Goal: Browse casually

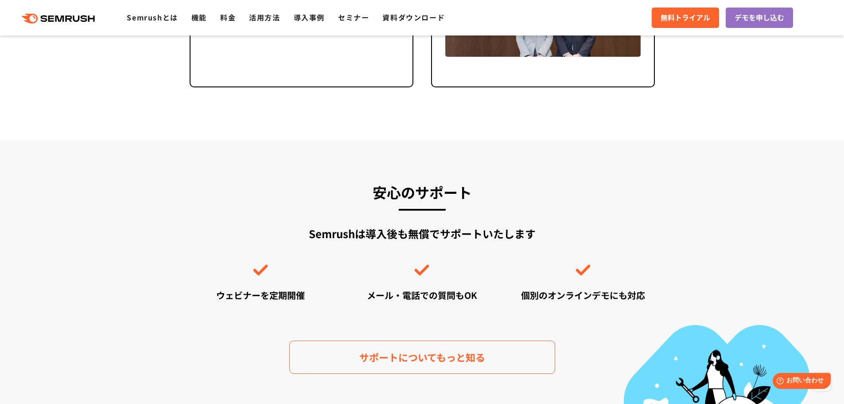
scroll to position [2702, 0]
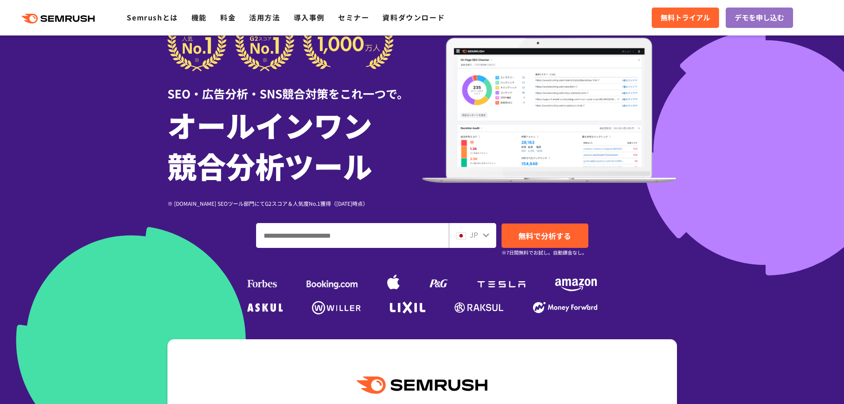
scroll to position [222, 0]
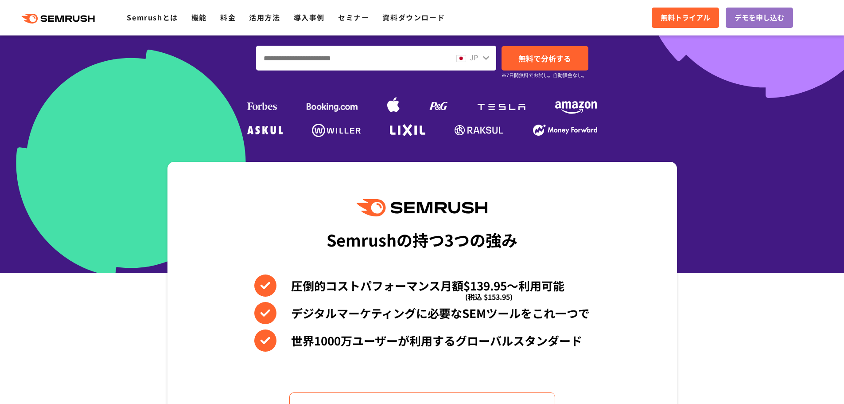
click at [317, 54] on input "ドメイン、キーワードまたはURLを入力してください" at bounding box center [353, 58] width 192 height 24
click at [43, 297] on section "Semrushの持つ3つの強み 圧倒的コストパフォーマンス月額$139.95〜利用可能 (税込 $153.95) デジタルマーケティングに必要なSEMツールを…" at bounding box center [422, 312] width 844 height 301
